Goal: Task Accomplishment & Management: Manage account settings

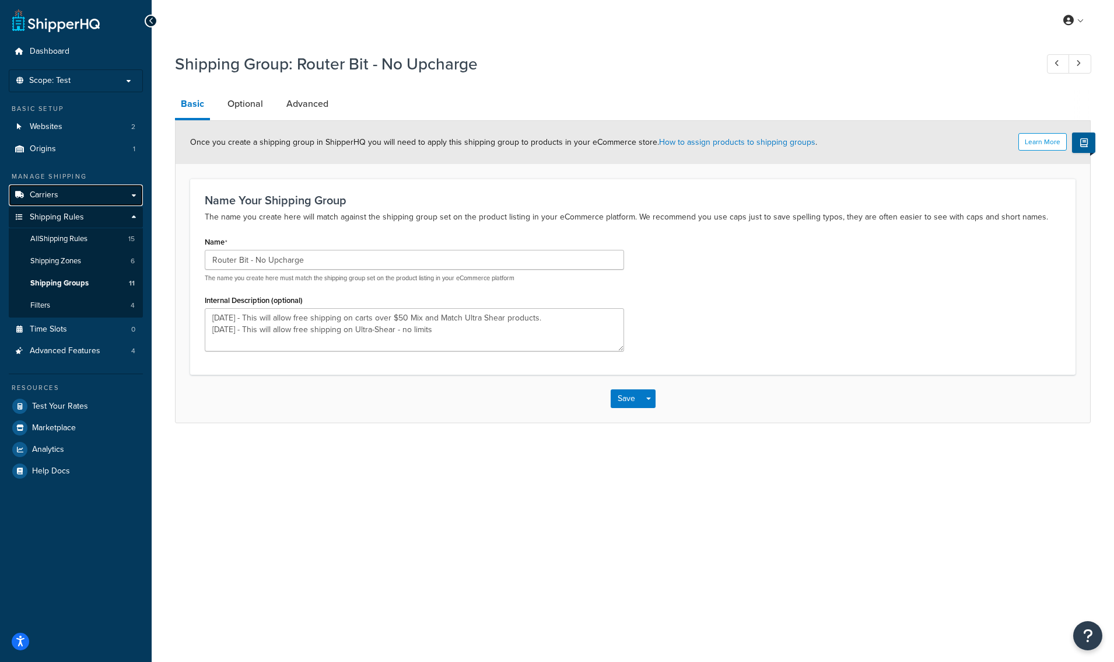
click at [54, 190] on span "Carriers" at bounding box center [44, 195] width 29 height 10
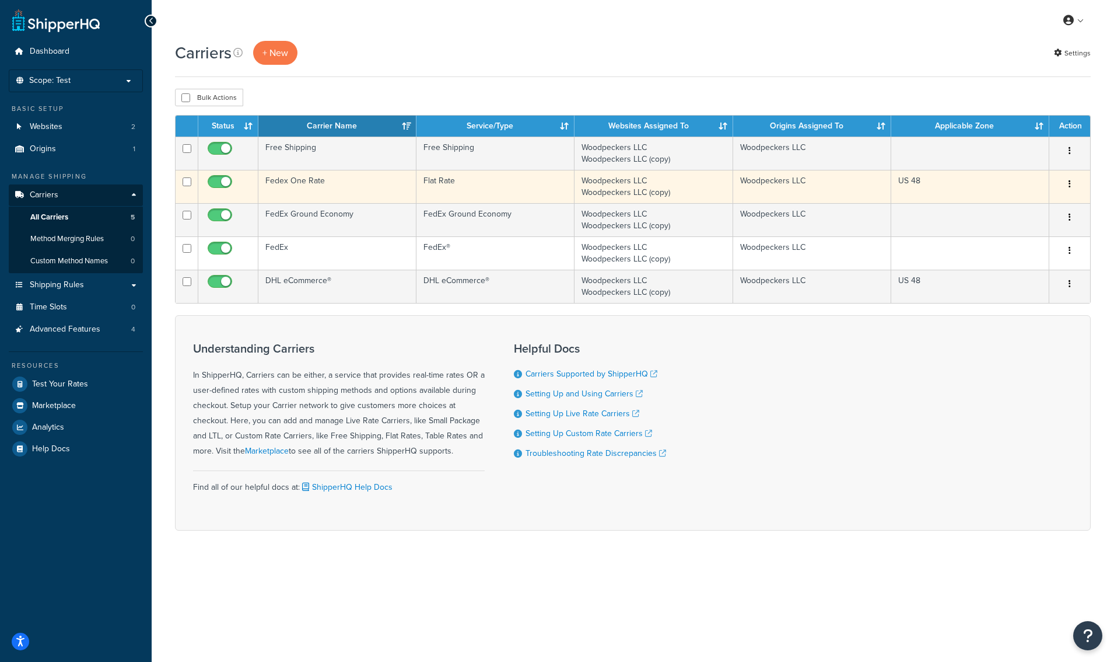
click at [328, 188] on td "Fedex One Rate" at bounding box center [337, 186] width 158 height 33
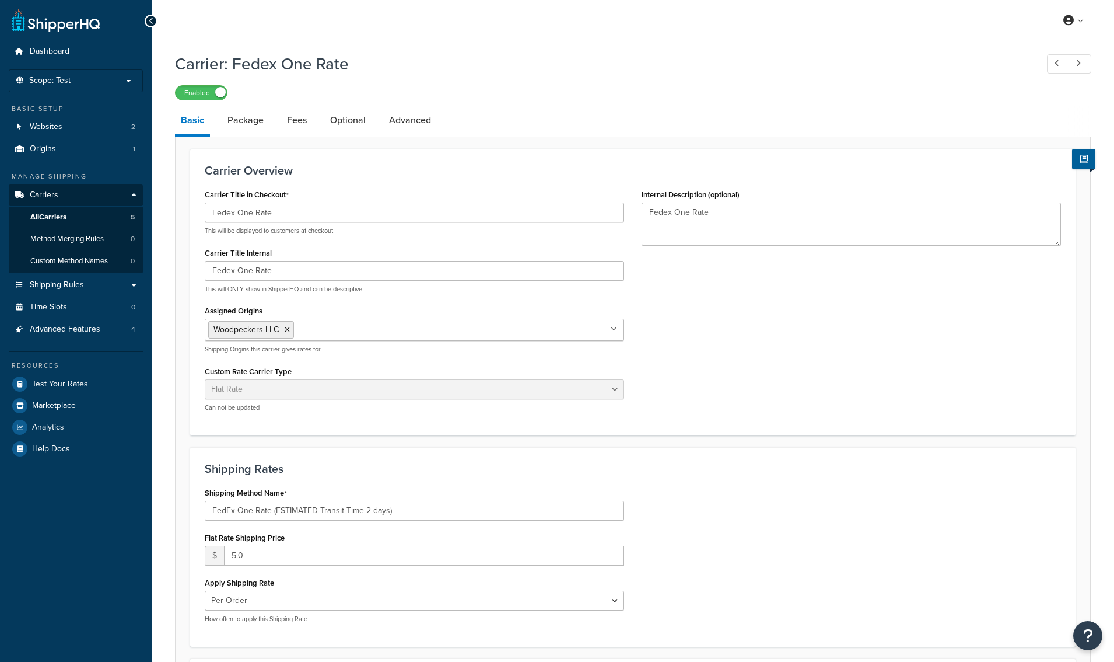
select select "flat"
click at [392, 124] on link "Advanced" at bounding box center [410, 120] width 54 height 28
select select "false"
